Goal: Task Accomplishment & Management: Manage account settings

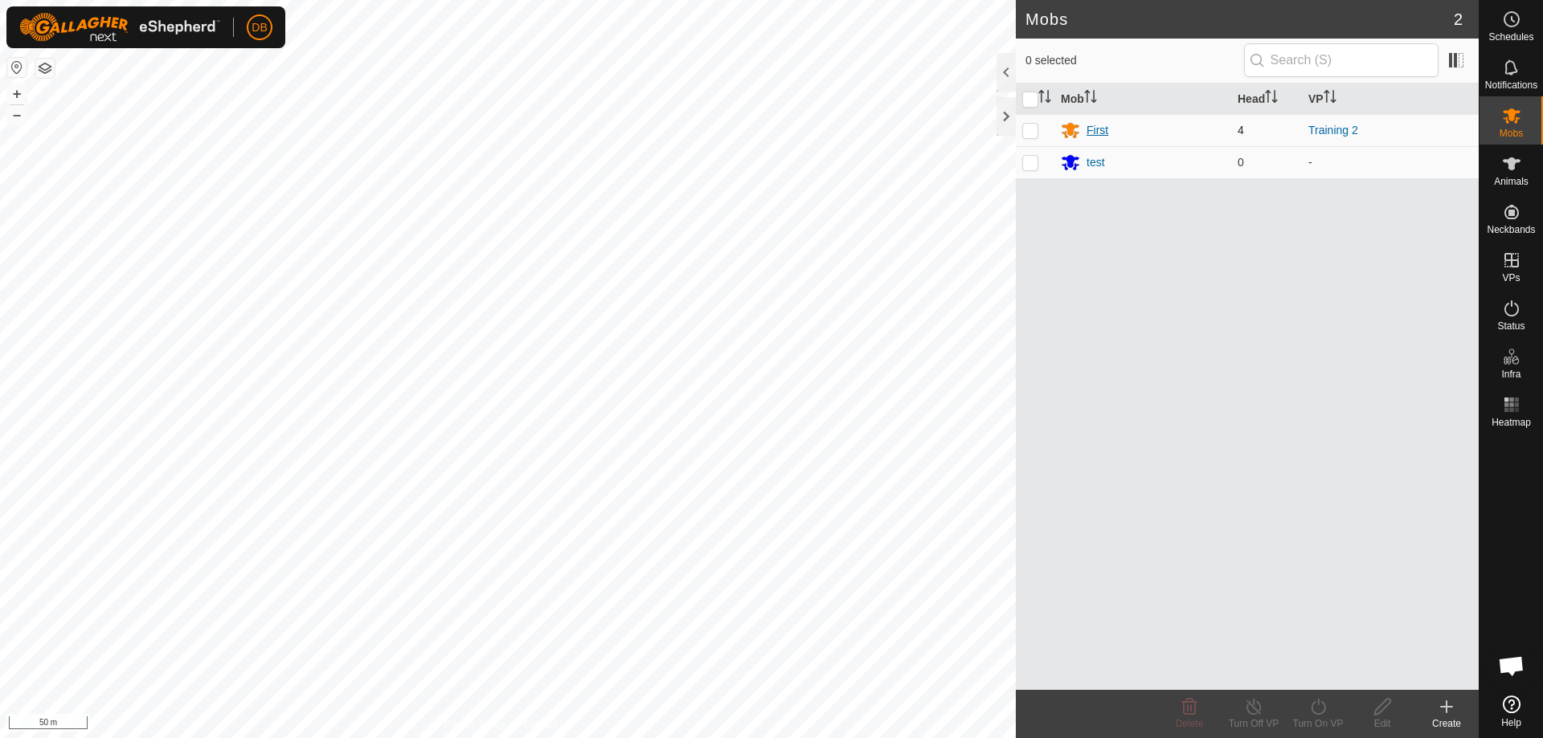
click at [1087, 129] on div "First" at bounding box center [1097, 130] width 22 height 17
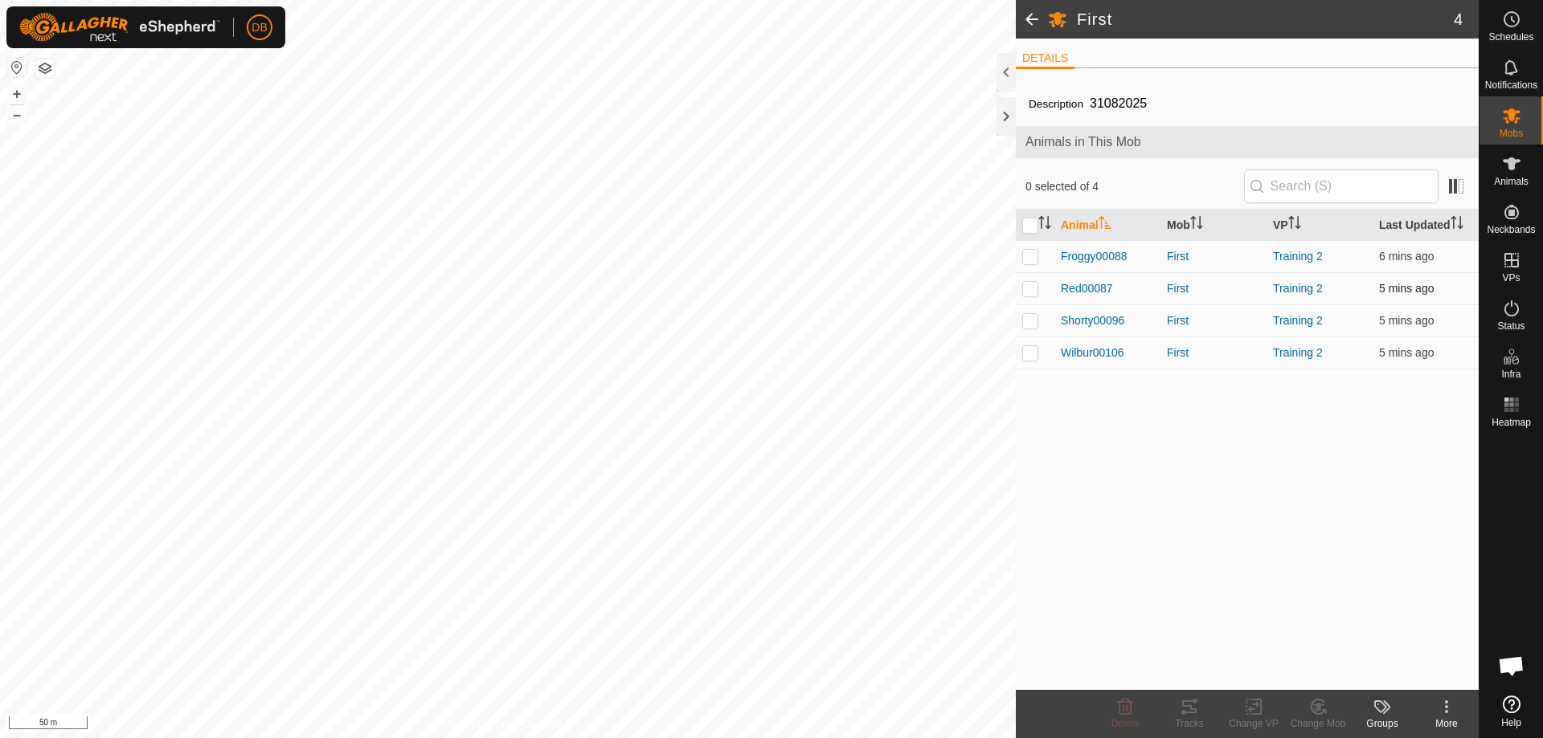
click at [1030, 291] on p-checkbox at bounding box center [1030, 288] width 16 height 13
checkbox input "true"
click at [1190, 710] on icon at bounding box center [1189, 707] width 14 height 13
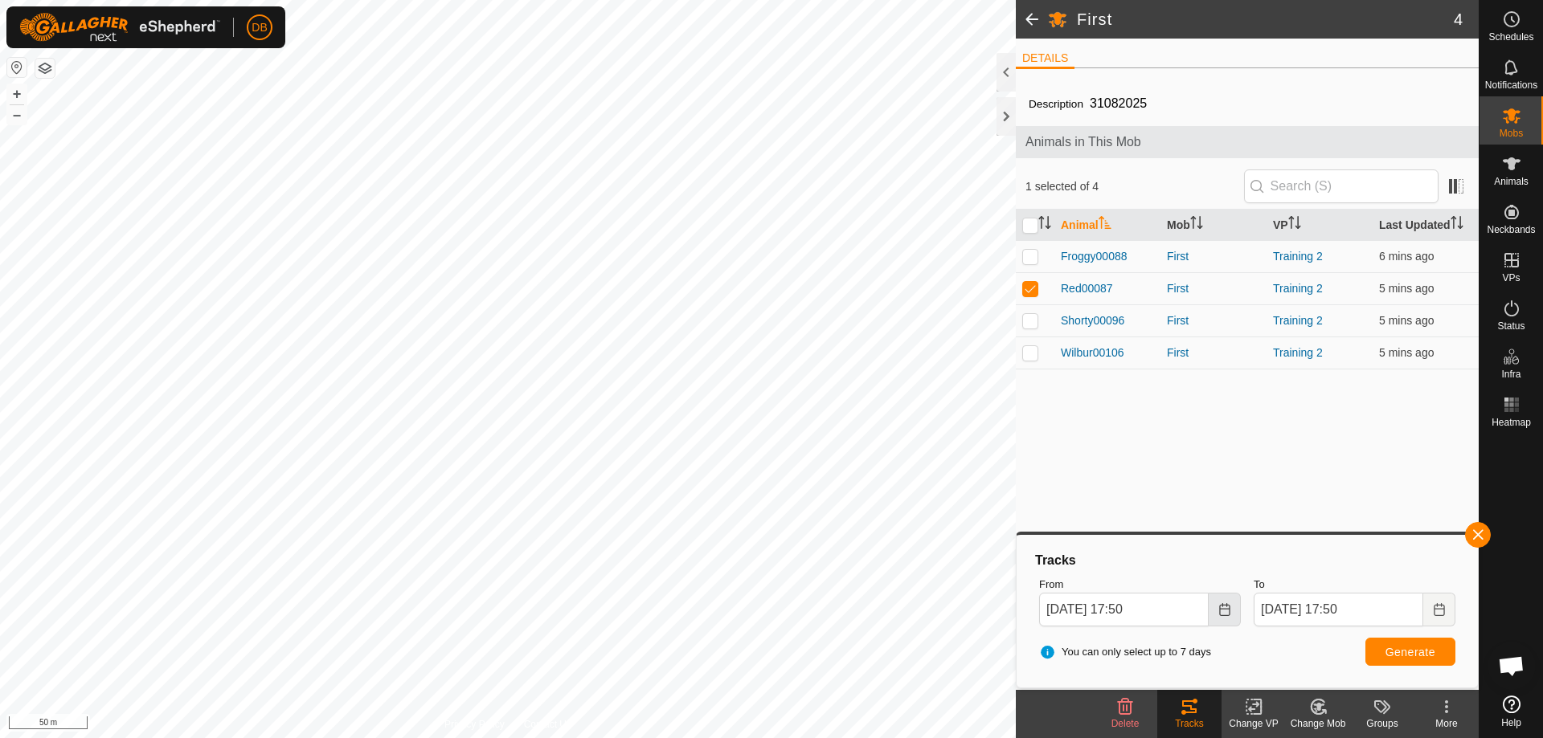
click at [1224, 607] on icon "Choose Date" at bounding box center [1224, 609] width 13 height 13
click at [1061, 428] on span "14" at bounding box center [1062, 432] width 26 height 26
click at [1137, 607] on input "[DATE] 17:50" at bounding box center [1124, 610] width 170 height 34
type input "[DATE] 16:50"
click at [1399, 650] on span "Generate" at bounding box center [1410, 652] width 50 height 13
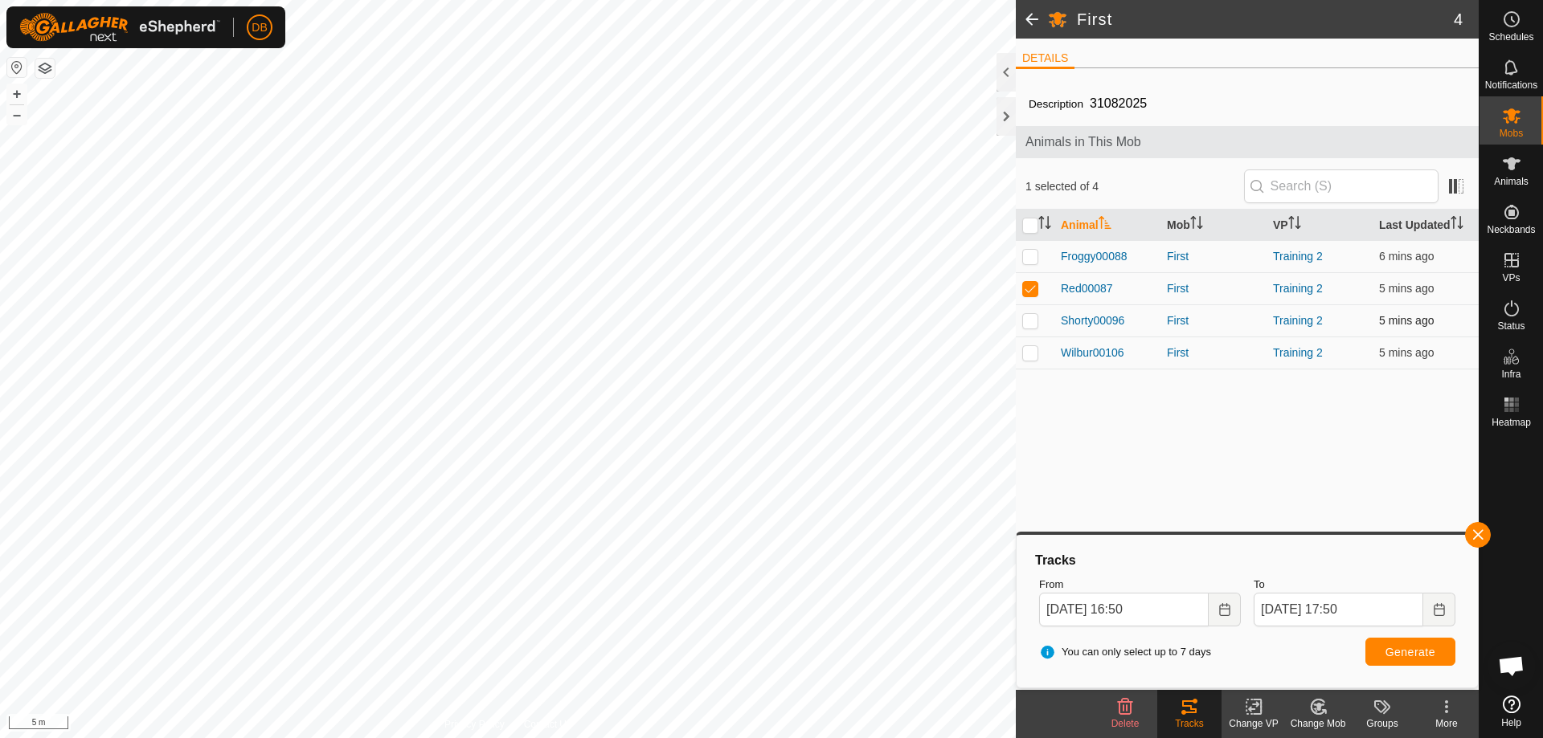
click at [1029, 324] on p-checkbox at bounding box center [1030, 320] width 16 height 13
checkbox input "true"
click at [1029, 355] on p-checkbox at bounding box center [1030, 352] width 16 height 13
checkbox input "true"
drag, startPoint x: 1029, startPoint y: 256, endPoint x: 1049, endPoint y: 315, distance: 62.0
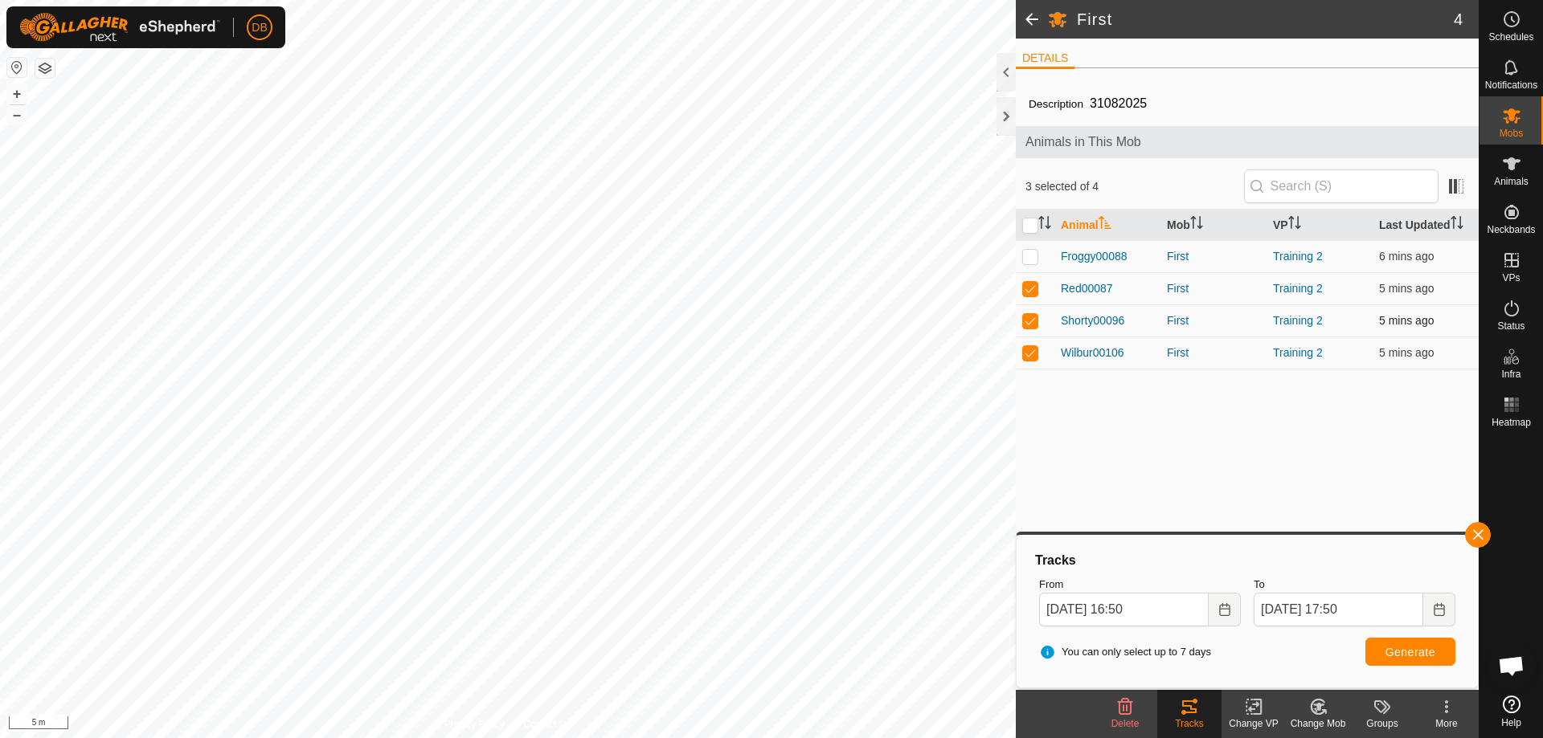
click at [1030, 260] on p-checkbox at bounding box center [1030, 256] width 16 height 13
checkbox input "true"
click at [1417, 652] on span "Generate" at bounding box center [1410, 652] width 50 height 13
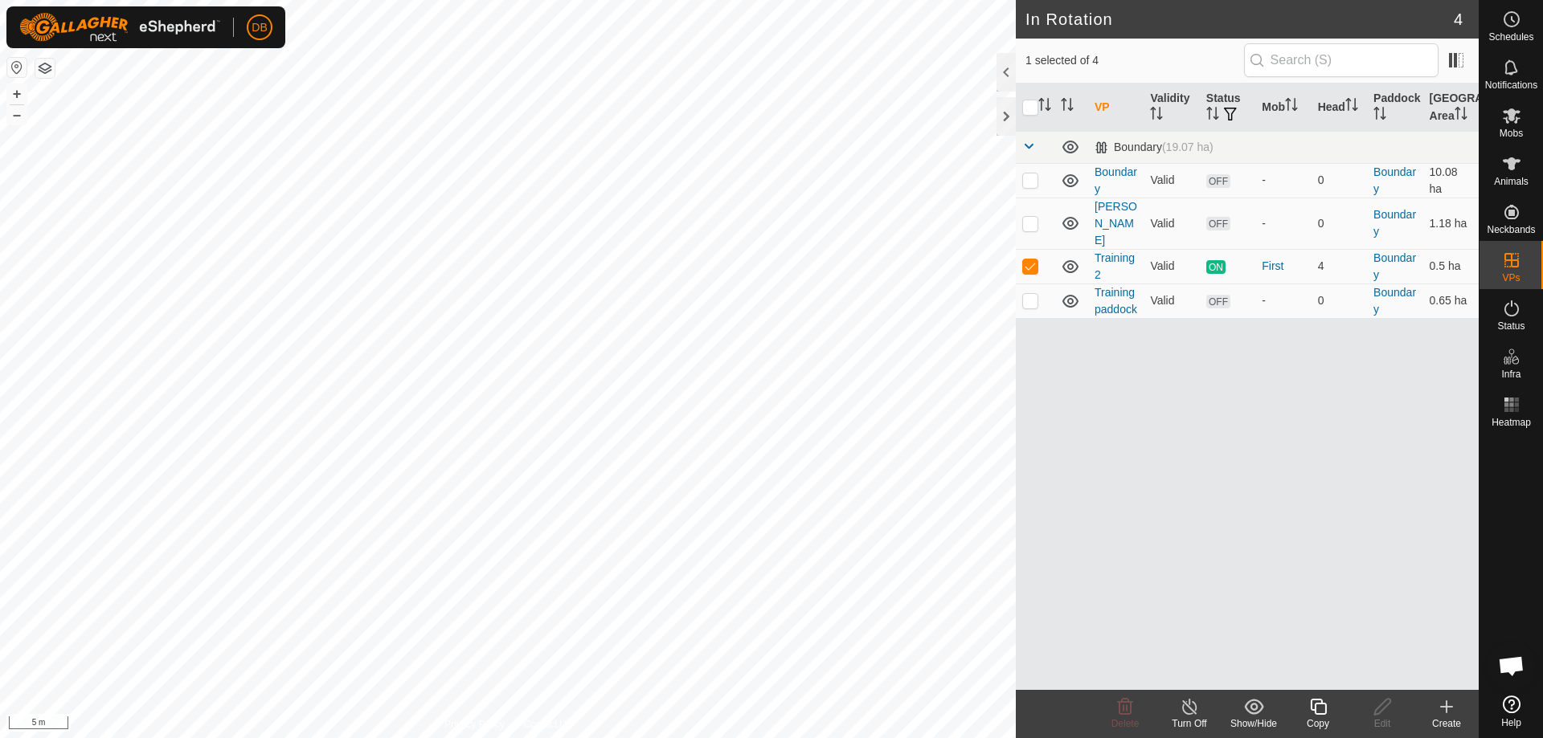
checkbox input "true"
checkbox input "false"
click at [1004, 110] on div at bounding box center [1005, 116] width 19 height 39
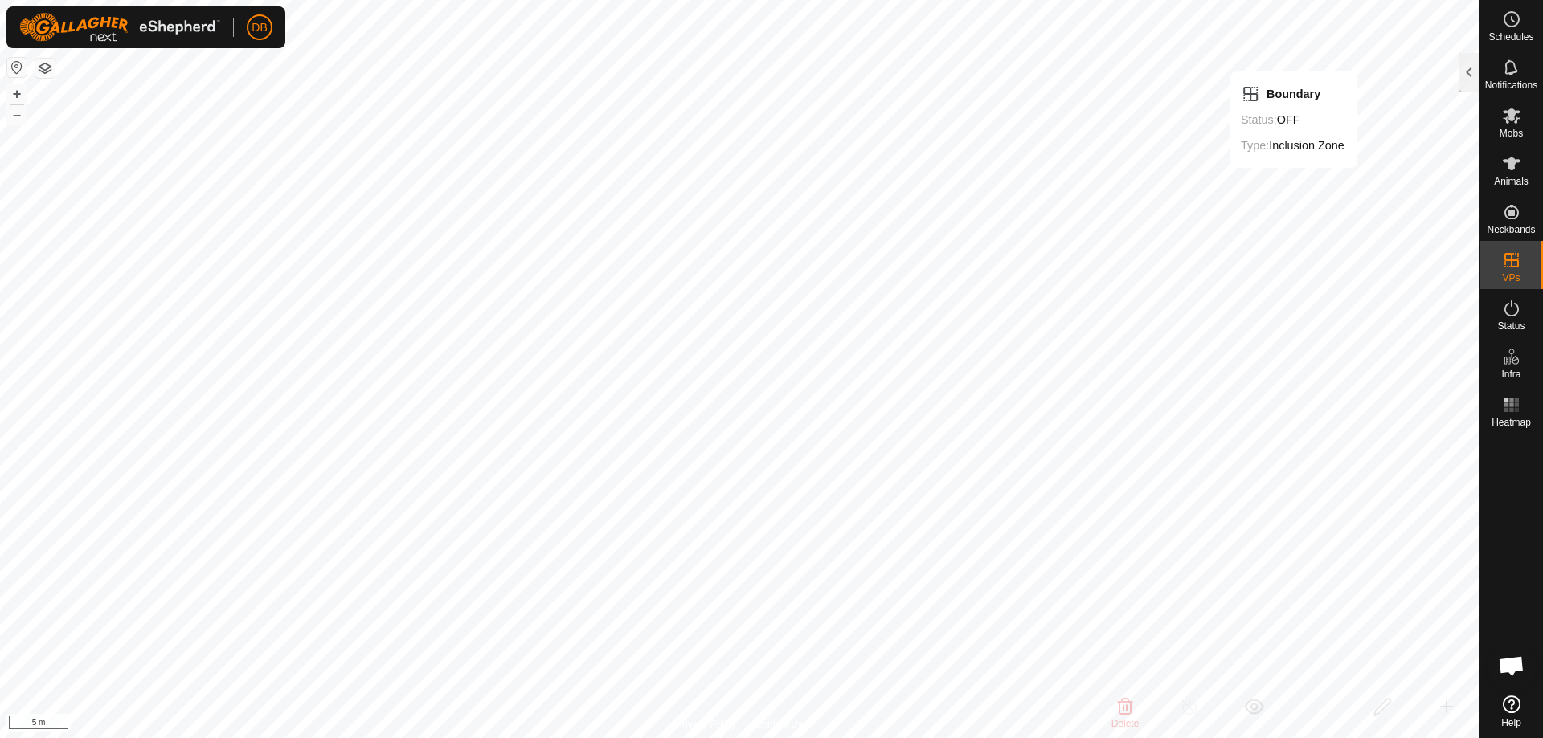
checkbox input "false"
click at [287, 123] on link "Logout" at bounding box center [333, 124] width 159 height 26
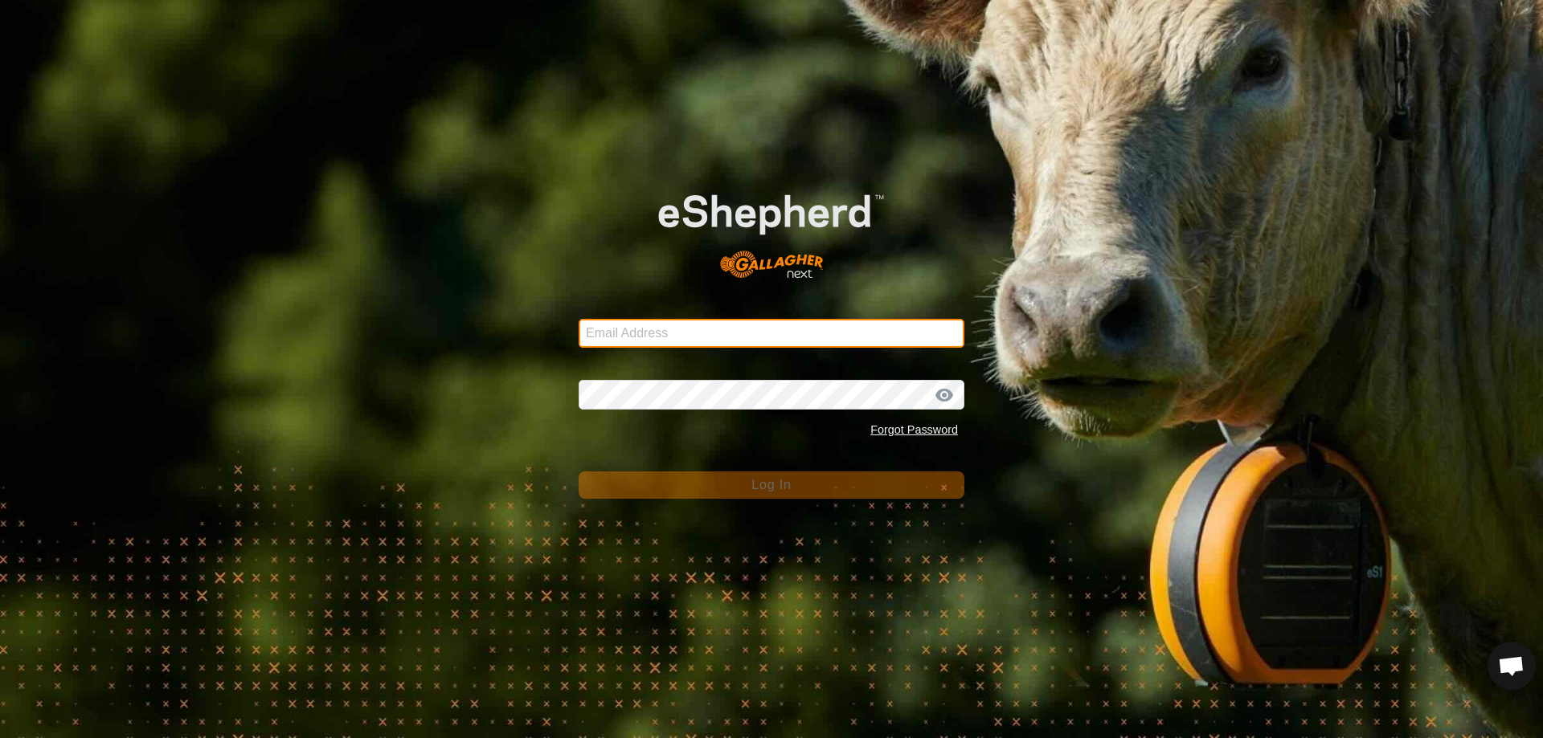
click at [641, 328] on input "Email Address" at bounding box center [772, 333] width 386 height 29
type input "[EMAIL_ADDRESS][DOMAIN_NAME]"
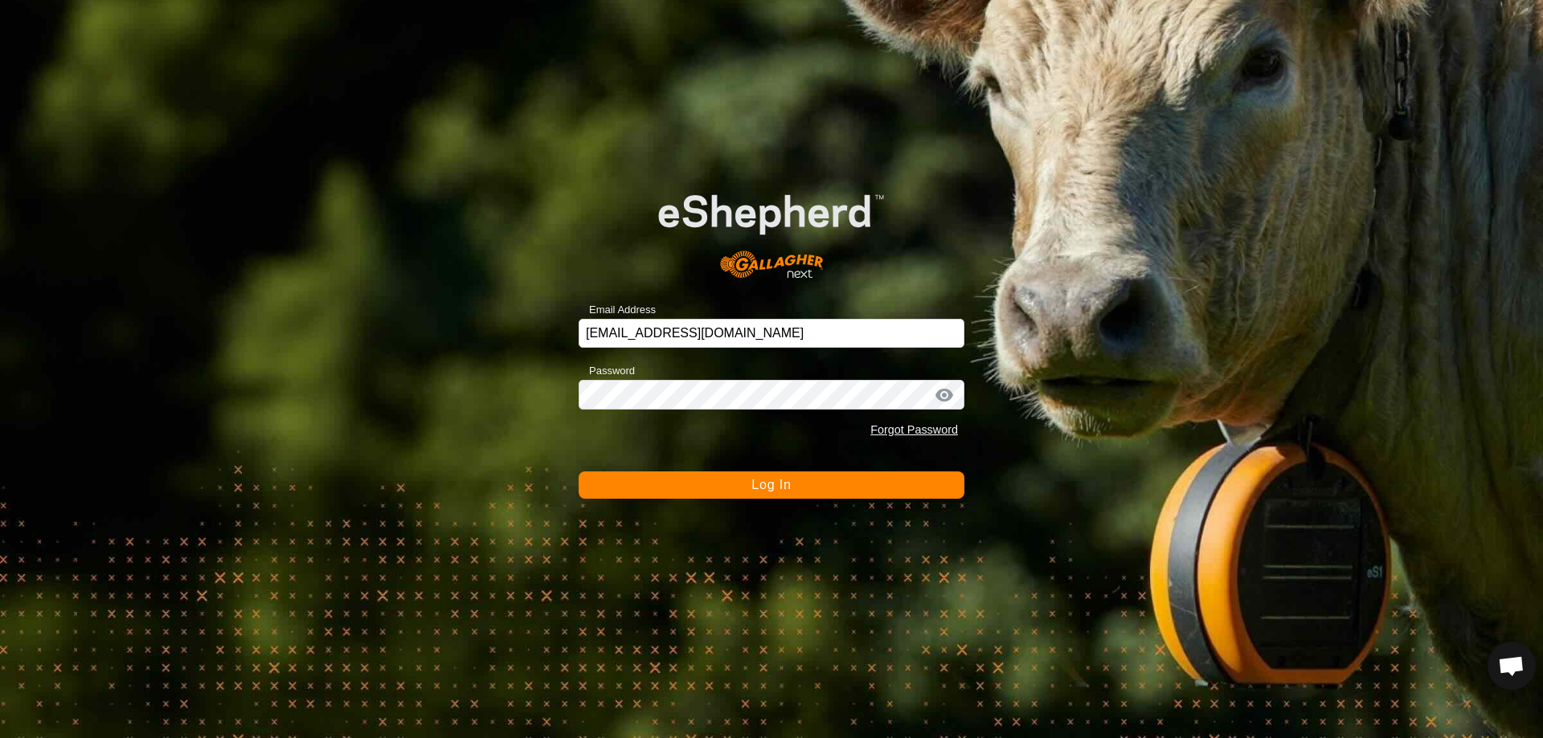
click at [932, 178] on div at bounding box center [772, 230] width 386 height 137
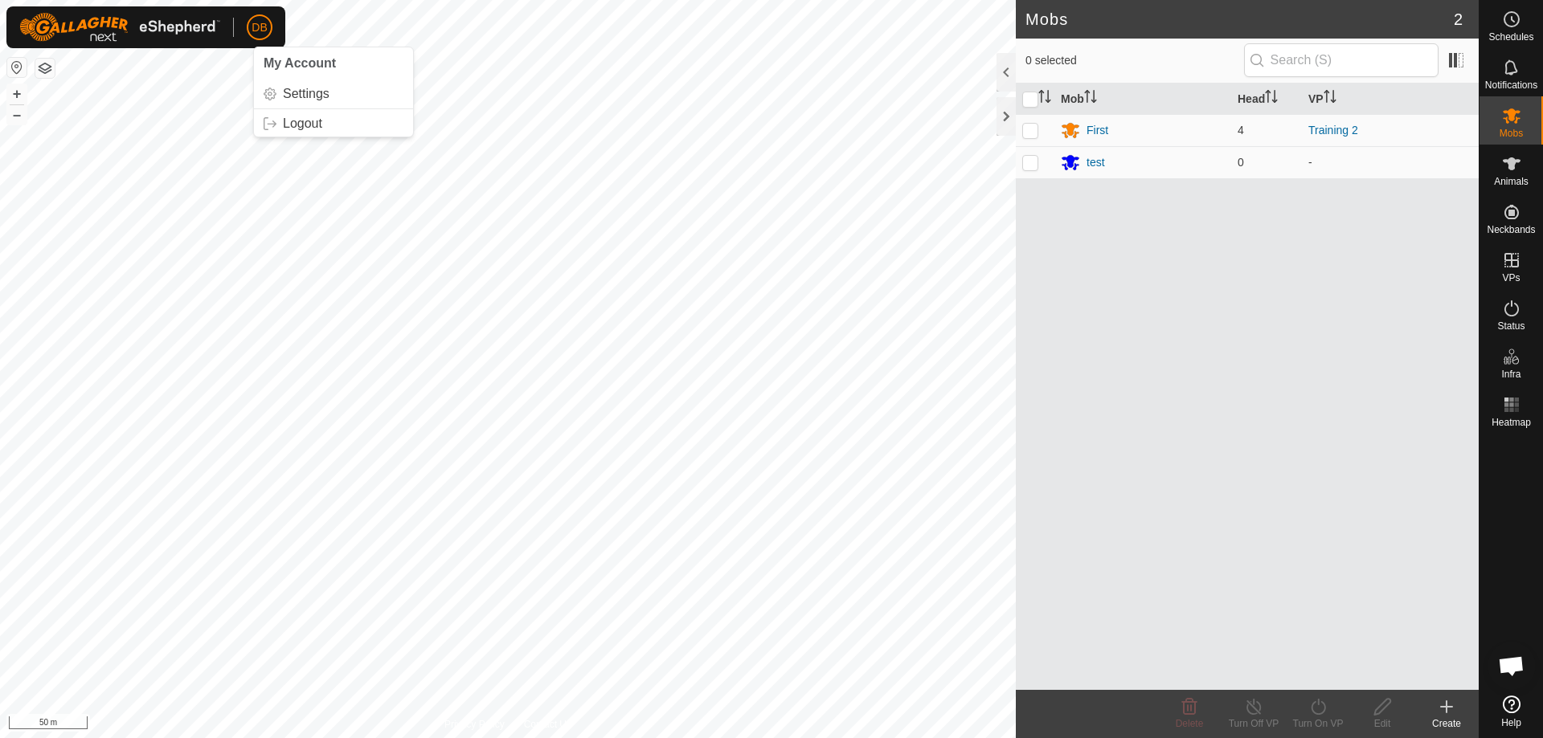
click at [263, 30] on span "DB" at bounding box center [259, 27] width 15 height 17
click at [288, 91] on link "Settings" at bounding box center [333, 94] width 159 height 26
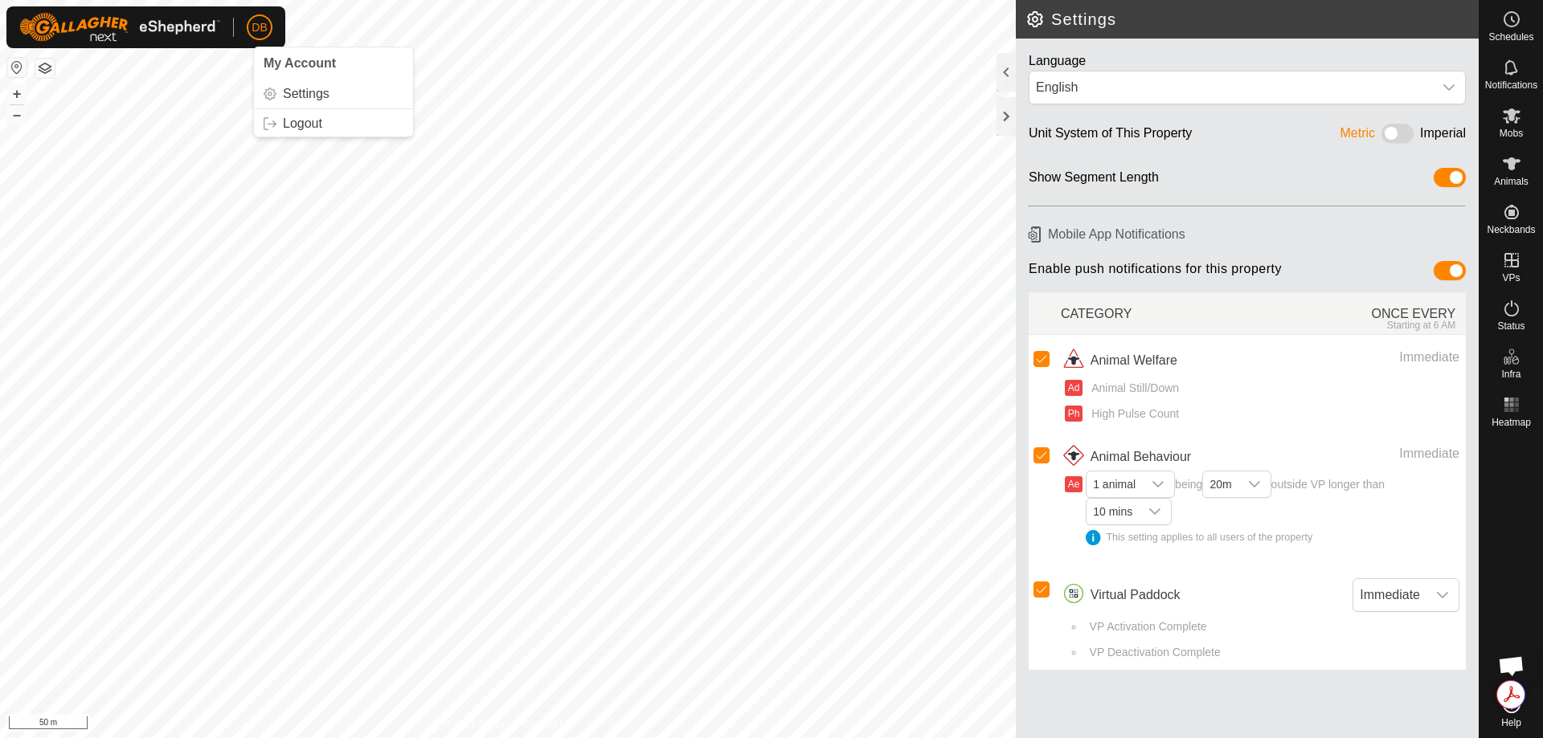
click at [259, 22] on span "DB" at bounding box center [259, 27] width 15 height 17
click at [256, 25] on span "DB" at bounding box center [259, 27] width 15 height 17
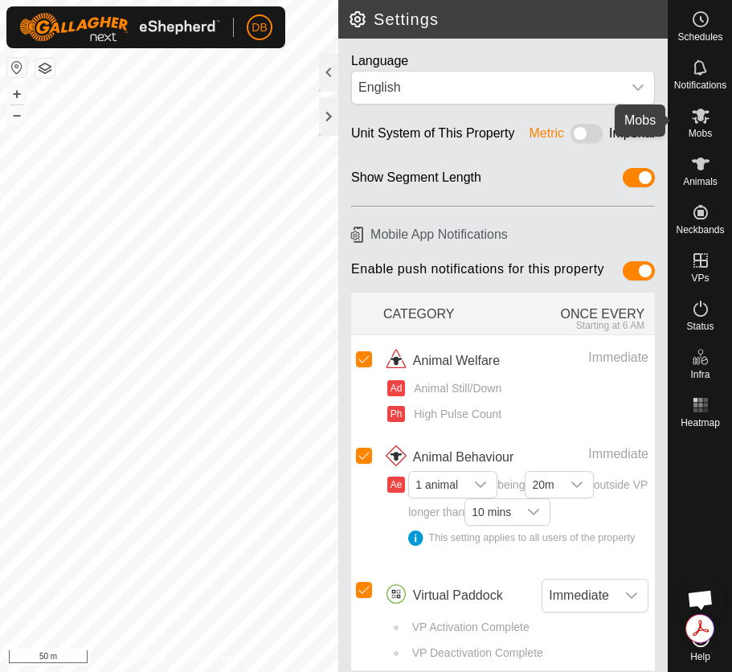
click at [705, 117] on icon at bounding box center [701, 115] width 18 height 15
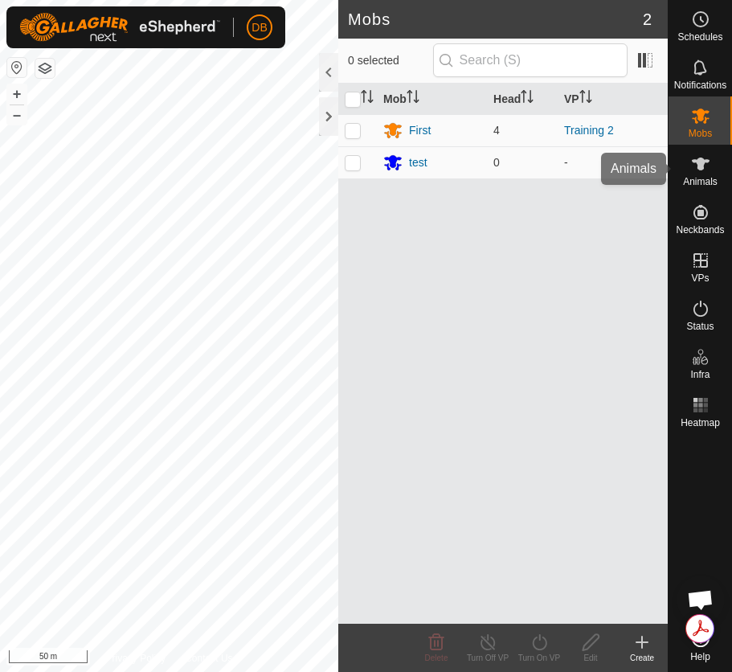
click at [693, 177] on span "Animals" at bounding box center [700, 182] width 35 height 10
